Goal: Task Accomplishment & Management: Manage account settings

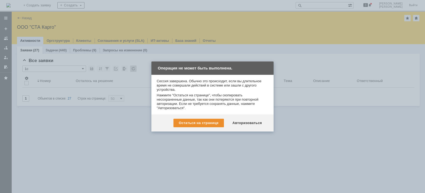
click at [300, 129] on div at bounding box center [212, 96] width 425 height 193
click at [319, 134] on div at bounding box center [212, 96] width 425 height 193
click at [245, 122] on div "Авторизоваться" at bounding box center [247, 122] width 40 height 8
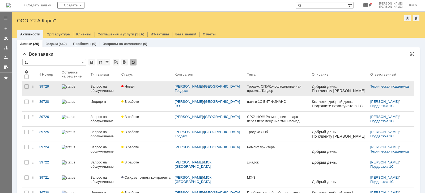
click at [46, 87] on div "39729" at bounding box center [48, 86] width 18 height 4
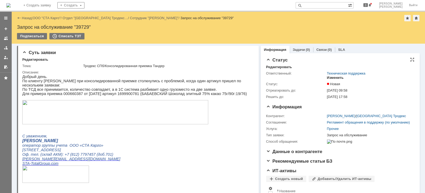
click at [333, 76] on div "Изменить" at bounding box center [335, 77] width 17 height 4
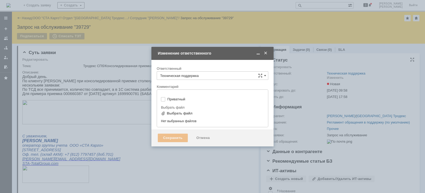
type input "[не указано]"
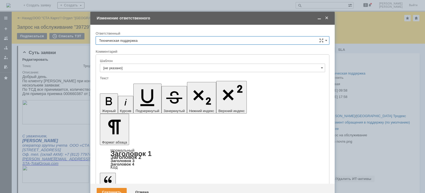
click at [164, 38] on input "Техническая поддержка" at bounding box center [213, 40] width 234 height 8
click at [146, 67] on span "Смирнова Ольга" at bounding box center [212, 68] width 227 height 4
type input "Смирнова Ольга"
click at [104, 188] on div "Сохранить" at bounding box center [112, 192] width 30 height 8
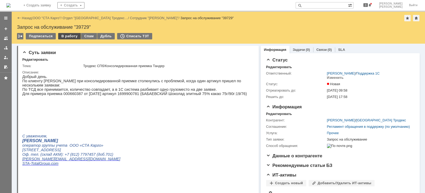
click at [69, 37] on div "В работу" at bounding box center [69, 36] width 23 height 6
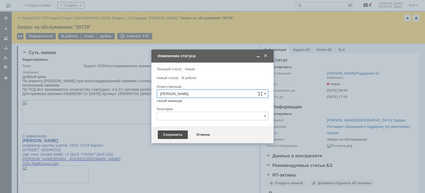
click at [167, 138] on div "Сохранить" at bounding box center [172, 134] width 19 height 8
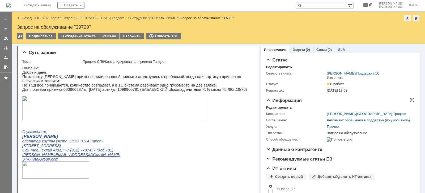
click at [278, 108] on div "Редактировать" at bounding box center [279, 107] width 26 height 4
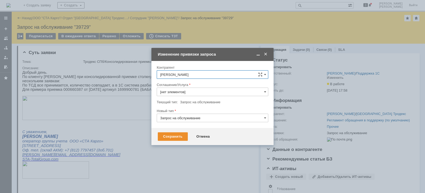
type input "Прочее"
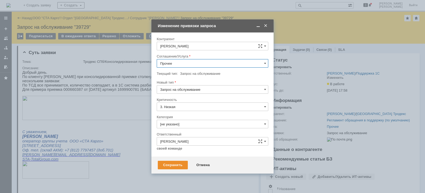
click at [193, 63] on input "Прочее" at bounding box center [213, 63] width 112 height 8
click at [204, 124] on span "WMS Приёмка ТСД" at bounding box center [212, 124] width 105 height 4
type input "WMS Приёмка ТСД"
click at [211, 91] on input "Запрос на обслуживание" at bounding box center [213, 89] width 112 height 8
click at [196, 112] on div "Инцидент" at bounding box center [212, 116] width 111 height 8
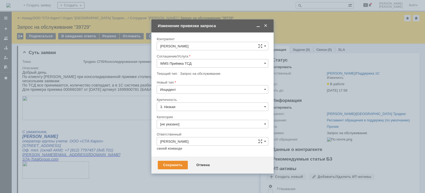
type input "Инцидент"
click at [189, 125] on input "[не указано]" at bounding box center [213, 124] width 112 height 8
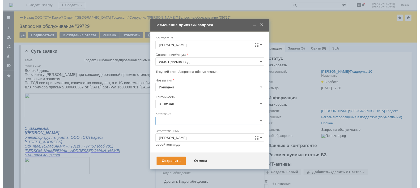
scroll to position [12, 0]
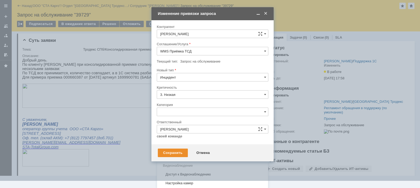
click at [188, 157] on span "Ошибка" at bounding box center [212, 156] width 105 height 4
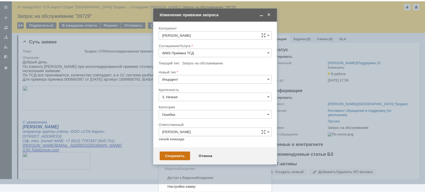
scroll to position [0, 0]
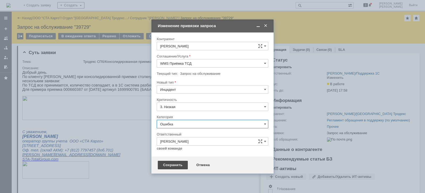
type input "Ошибка"
click at [180, 166] on div "Сохранить" at bounding box center [173, 164] width 30 height 8
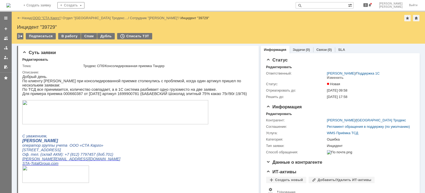
click at [46, 17] on link "ООО "СТА Карго"" at bounding box center [47, 18] width 28 height 4
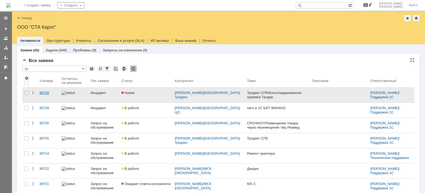
click at [47, 93] on div "39729" at bounding box center [48, 93] width 18 height 4
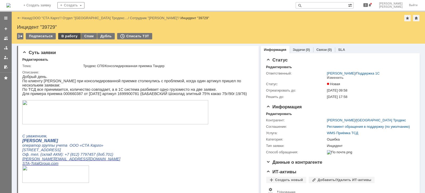
click at [71, 37] on div "В работу" at bounding box center [69, 36] width 23 height 6
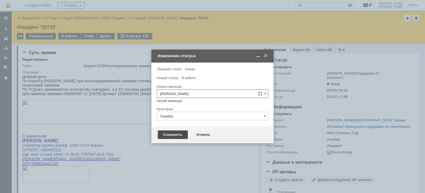
click at [174, 137] on div "Сохранить" at bounding box center [173, 134] width 30 height 8
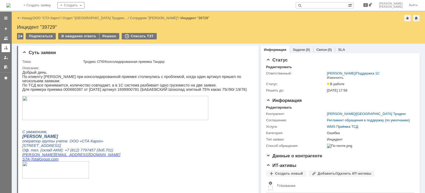
click at [4, 46] on div at bounding box center [6, 48] width 4 height 4
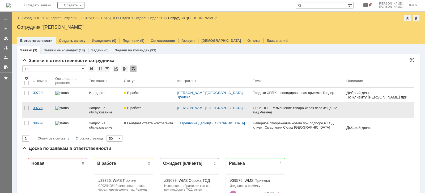
click at [40, 106] on div "39726" at bounding box center [42, 108] width 18 height 4
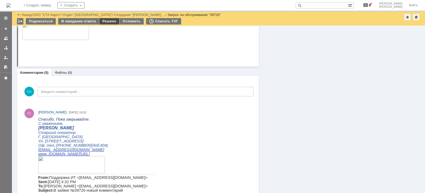
click at [112, 22] on div "Решено" at bounding box center [109, 21] width 20 height 6
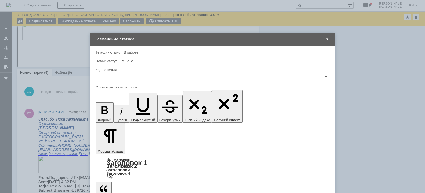
click at [136, 78] on input "text" at bounding box center [213, 77] width 234 height 8
click at [120, 147] on span "Решено" at bounding box center [212, 148] width 227 height 4
type input "Решено"
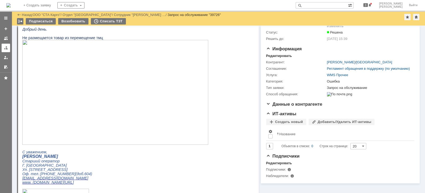
click at [3, 47] on link at bounding box center [6, 48] width 8 height 8
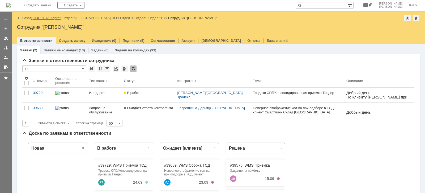
click at [58, 16] on link "ООО "СТА Карго"" at bounding box center [47, 18] width 28 height 4
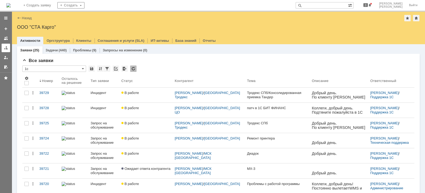
click at [2, 50] on link at bounding box center [6, 48] width 8 height 8
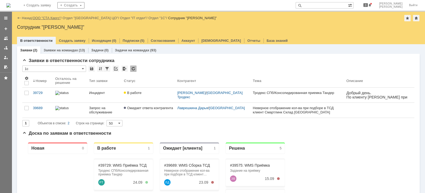
click at [41, 19] on link "ООО "СТА Карго"" at bounding box center [47, 18] width 28 height 4
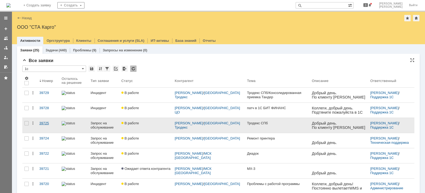
click at [48, 120] on link "39725" at bounding box center [48, 125] width 22 height 15
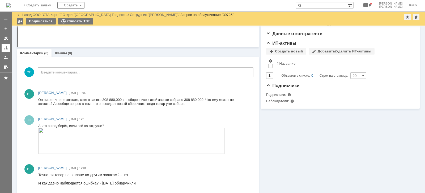
click at [2, 48] on link at bounding box center [6, 48] width 8 height 8
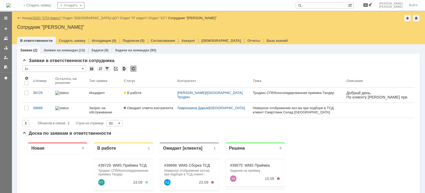
click at [43, 16] on link "ООО "СТА Карго"" at bounding box center [47, 18] width 28 height 4
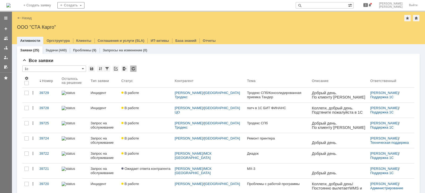
click at [46, 154] on div "39722" at bounding box center [48, 153] width 18 height 4
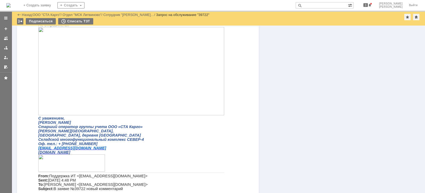
click at [123, 92] on img at bounding box center [131, 71] width 186 height 88
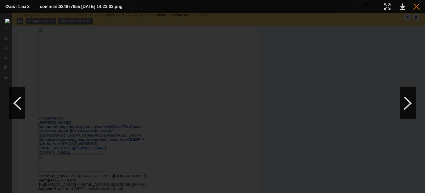
click at [417, 8] on div at bounding box center [416, 6] width 6 height 6
